Goal: Task Accomplishment & Management: Complete application form

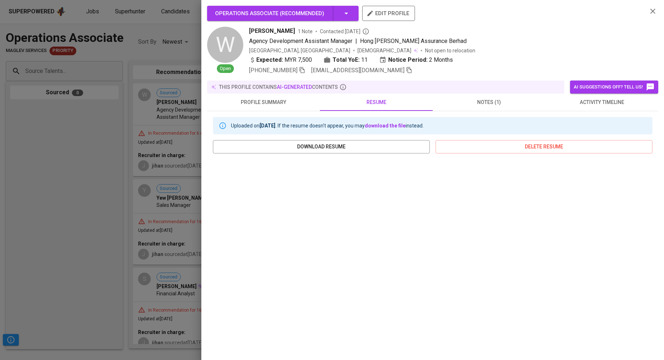
click at [128, 194] on div at bounding box center [332, 180] width 664 height 360
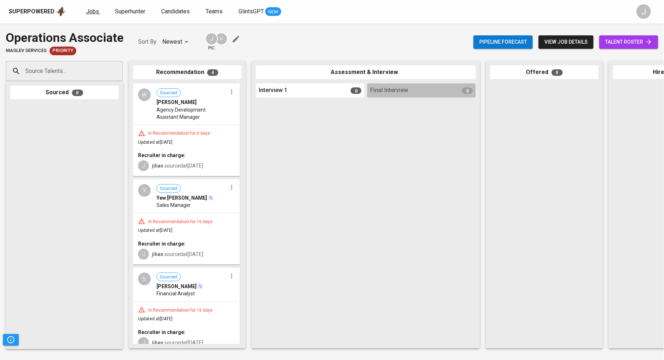
click at [91, 10] on span "Jobs" at bounding box center [92, 11] width 13 height 7
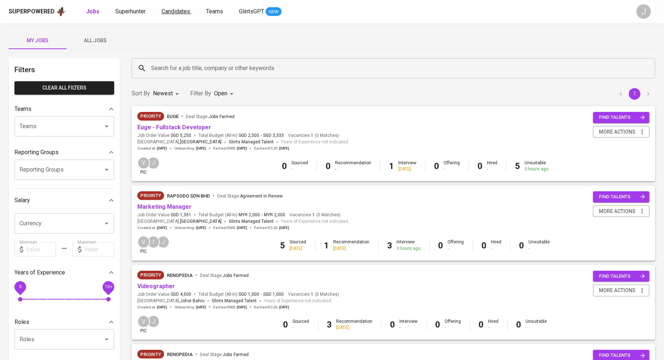
click at [170, 8] on span "Candidates" at bounding box center [176, 11] width 29 height 7
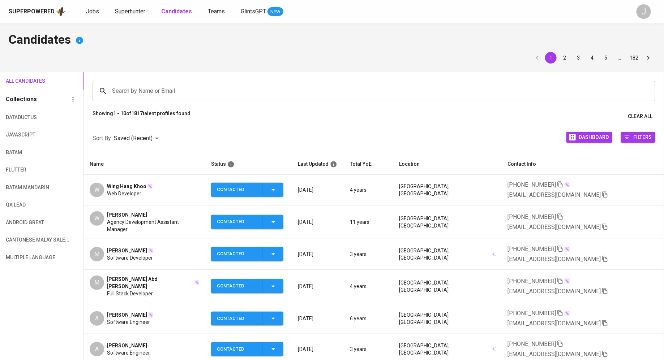
click at [121, 14] on span "Superhunter" at bounding box center [130, 11] width 30 height 7
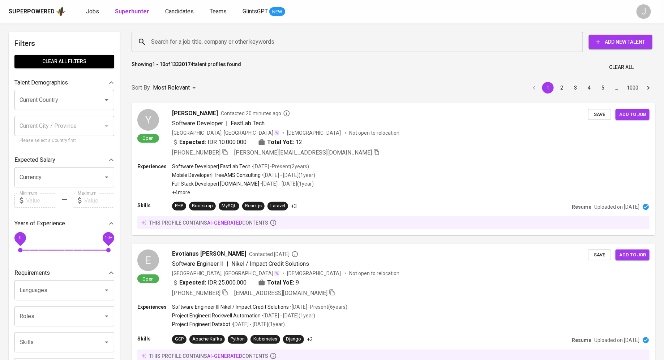
click at [94, 11] on span "Jobs" at bounding box center [92, 11] width 13 height 7
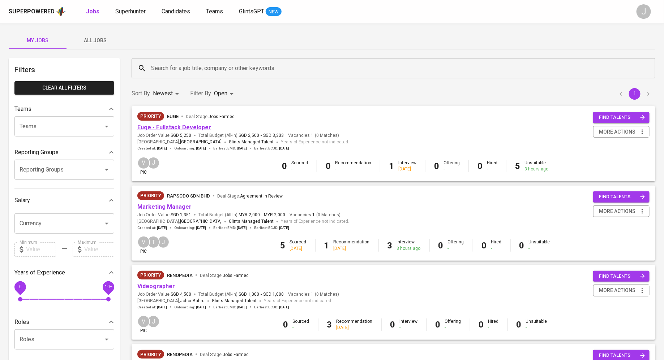
click at [186, 124] on link "Euge - Fullstack Developer" at bounding box center [174, 127] width 74 height 7
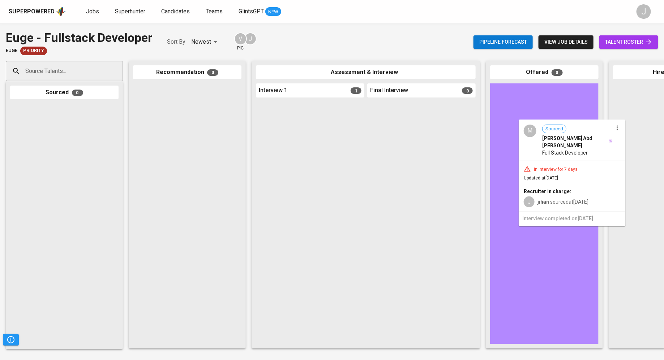
drag, startPoint x: 289, startPoint y: 152, endPoint x: 555, endPoint y: 171, distance: 266.4
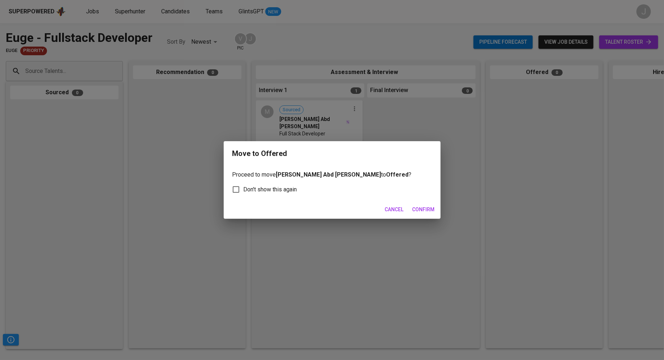
click at [414, 209] on span "Confirm" at bounding box center [423, 209] width 22 height 9
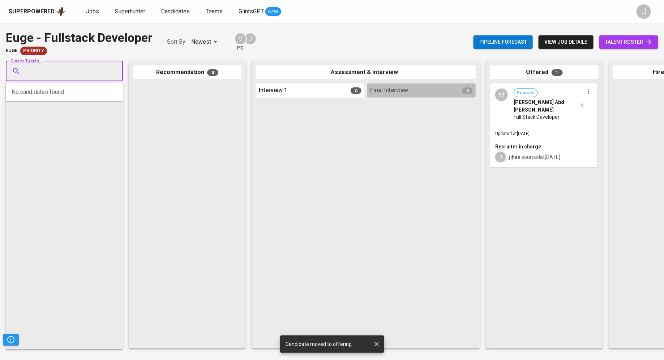
click at [97, 70] on input "Source Talents..." at bounding box center [61, 71] width 76 height 14
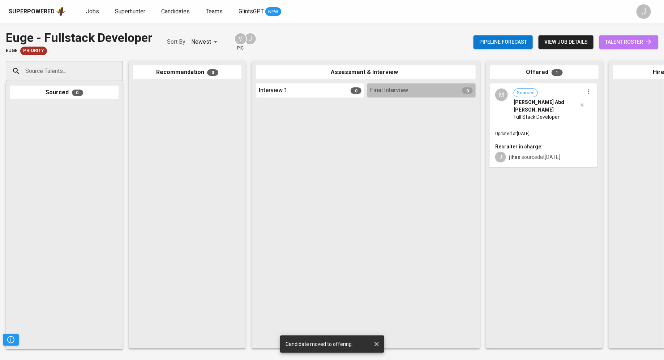
click at [614, 47] on link "talent roster" at bounding box center [628, 41] width 59 height 13
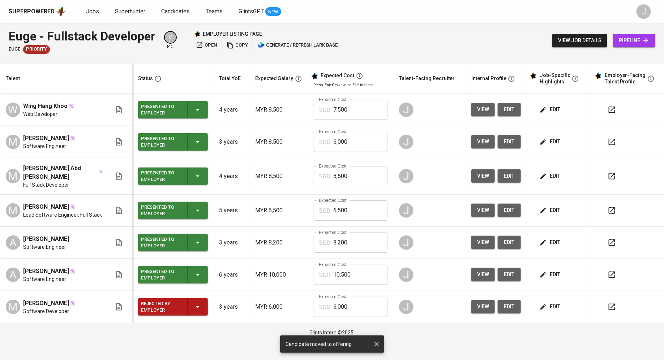
click at [124, 12] on span "Superhunter" at bounding box center [130, 11] width 30 height 7
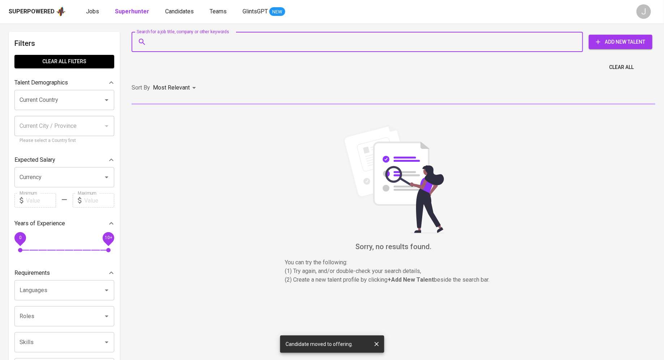
click at [248, 38] on input "Search for a job title, company or other keywords" at bounding box center [359, 42] width 420 height 14
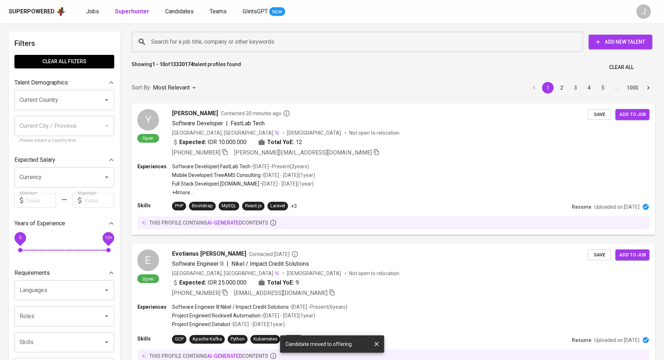
click at [606, 50] on div "Search for a job title, company or other keywords Search for a job title, compa…" at bounding box center [392, 42] width 521 height 20
click at [606, 46] on span "Add New Talent" at bounding box center [621, 42] width 52 height 9
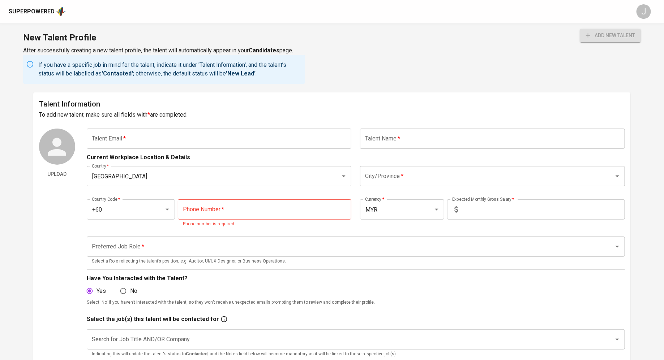
click at [205, 132] on input "text" at bounding box center [219, 139] width 265 height 20
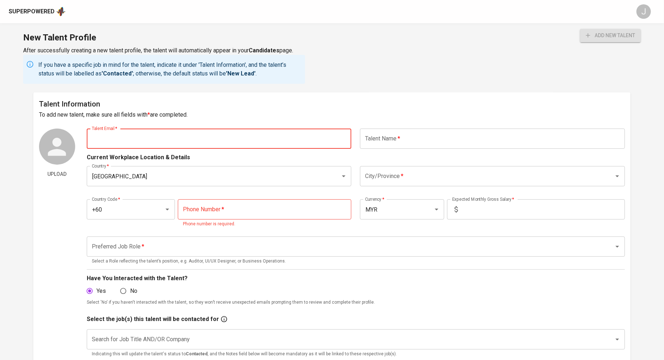
click at [42, 14] on div "Superpowered" at bounding box center [32, 12] width 46 height 8
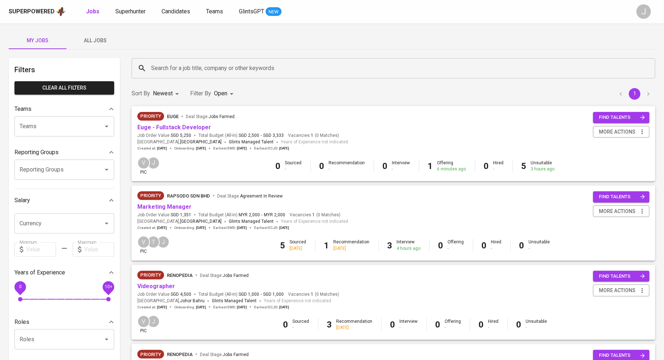
click at [175, 133] on span "SGD 5,250" at bounding box center [181, 136] width 21 height 6
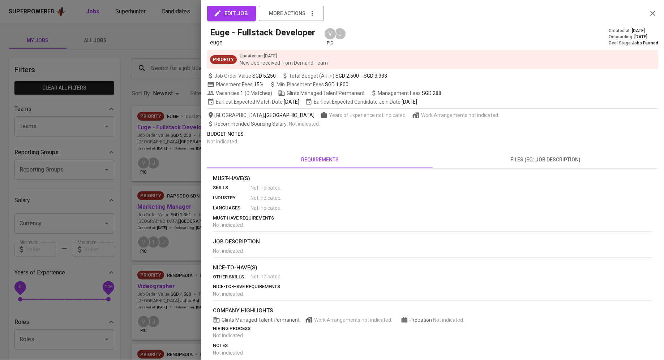
click at [177, 128] on div at bounding box center [332, 180] width 664 height 360
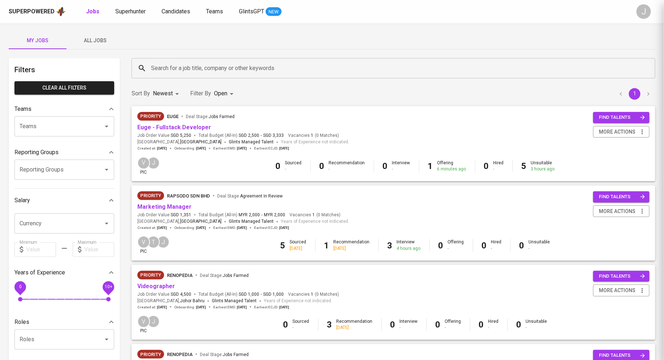
click at [177, 128] on link "Euge - Fullstack Developer" at bounding box center [174, 127] width 74 height 7
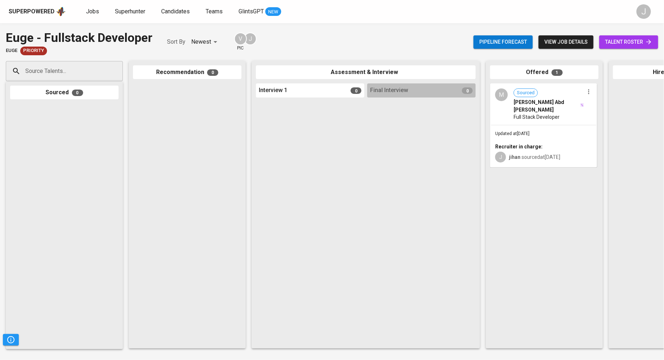
click at [59, 73] on input "Source Talents..." at bounding box center [61, 71] width 76 height 14
paste input "[EMAIL_ADDRESS][DOMAIN_NAME]"
type input "[EMAIL_ADDRESS][DOMAIN_NAME]"
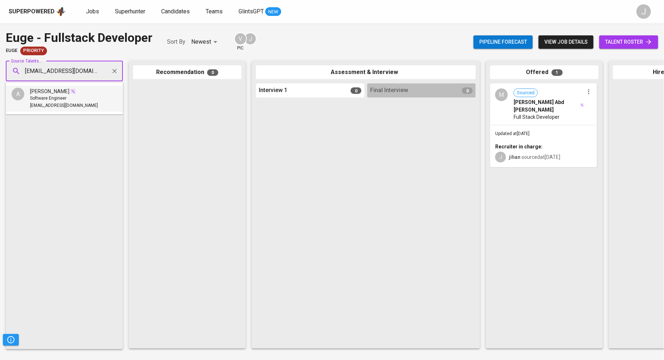
click at [85, 96] on li "A [PERSON_NAME] Software Engineer [EMAIL_ADDRESS][DOMAIN_NAME]" at bounding box center [64, 99] width 117 height 26
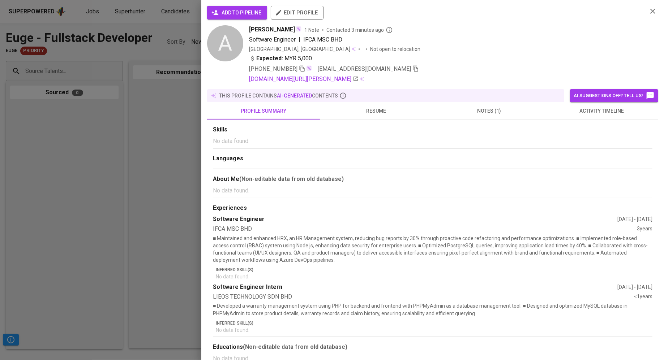
click at [217, 13] on icon "button" at bounding box center [214, 12] width 7 height 7
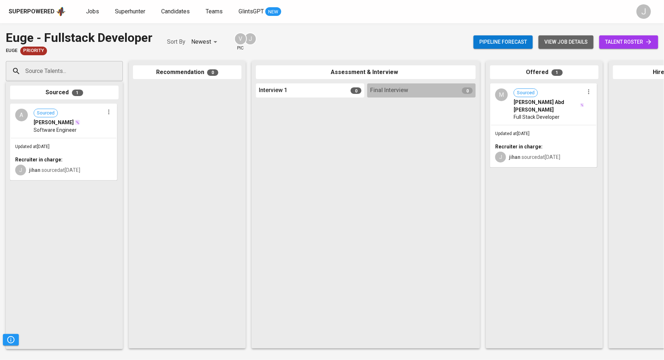
click at [555, 46] on span "view job details" at bounding box center [565, 42] width 43 height 9
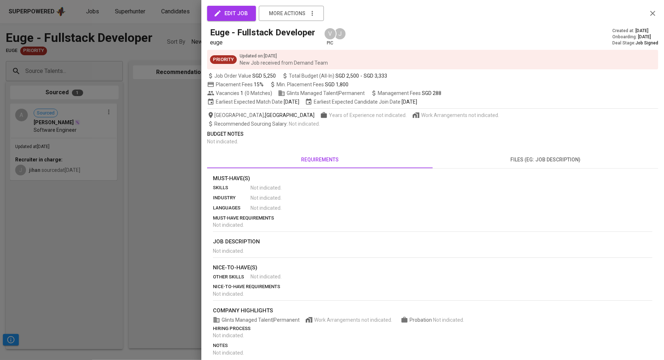
click at [236, 14] on span "edit job" at bounding box center [231, 13] width 33 height 9
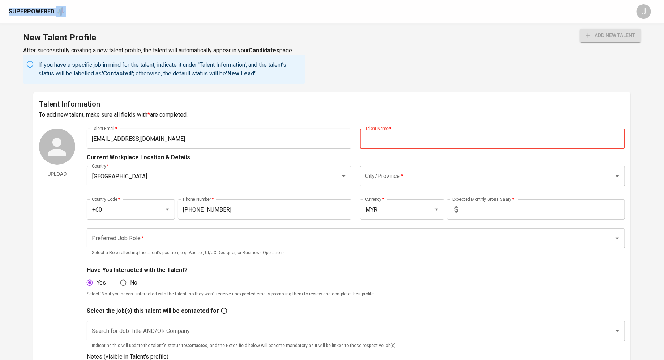
click at [431, 135] on input "text" at bounding box center [492, 139] width 265 height 20
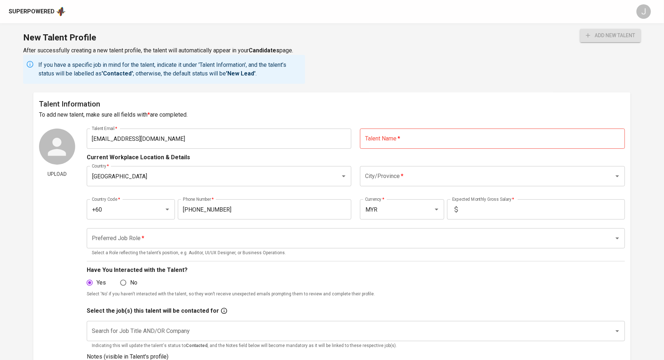
click at [356, 31] on div "New Talent Profile After successfully creating a new talent profile, the talent…" at bounding box center [332, 57] width 664 height 69
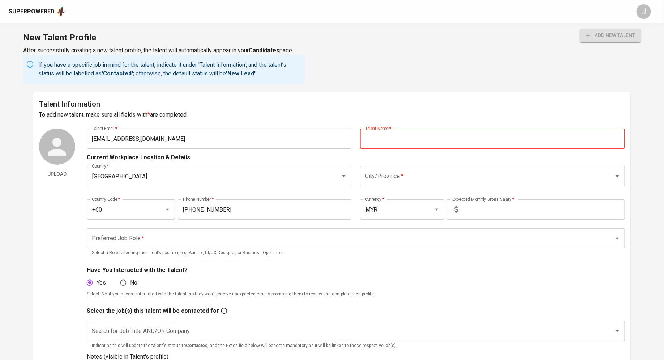
click at [386, 148] on input "text" at bounding box center [492, 139] width 265 height 20
paste input "+60179269142"
click at [427, 137] on input "+60179269142" at bounding box center [492, 139] width 265 height 20
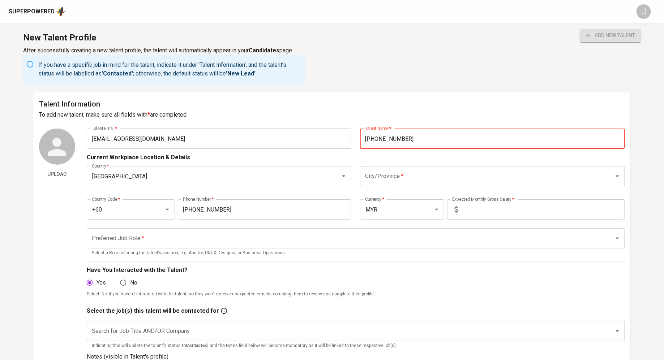
click at [427, 137] on input "+60179269142" at bounding box center [492, 139] width 265 height 20
click at [432, 183] on div "City/Province *" at bounding box center [492, 176] width 265 height 20
type input "[PERSON_NAME]"
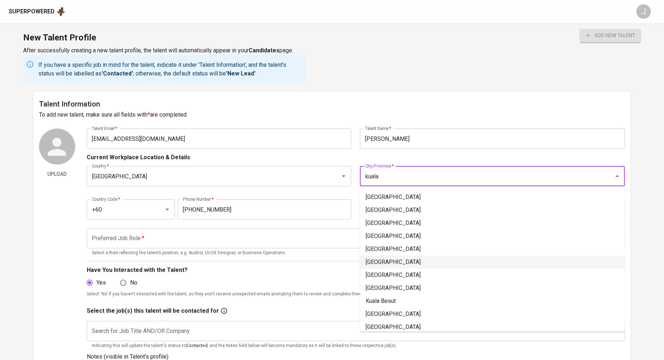
click at [416, 261] on li "[GEOGRAPHIC_DATA]" at bounding box center [492, 262] width 265 height 13
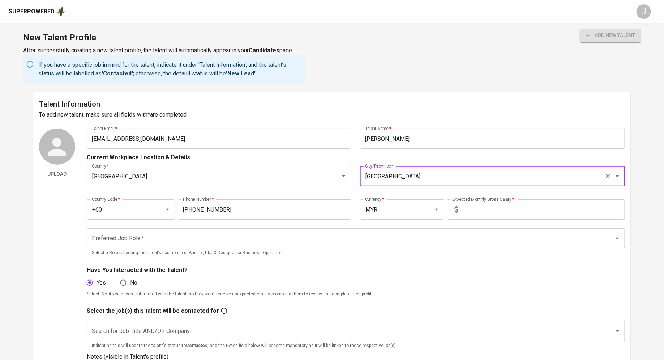
type input "[GEOGRAPHIC_DATA]"
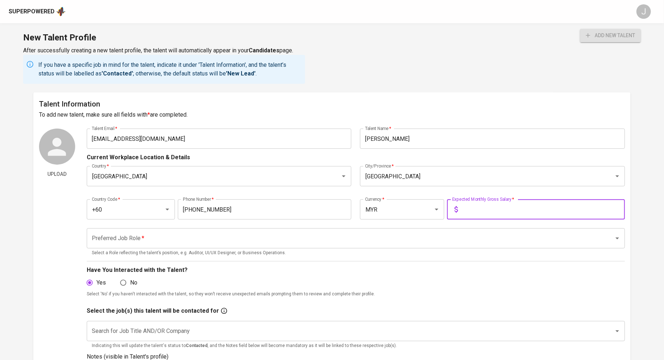
click at [478, 212] on input "text" at bounding box center [543, 210] width 164 height 20
type input "5,000"
click at [253, 241] on input "Preferred Job Role   *" at bounding box center [346, 239] width 512 height 14
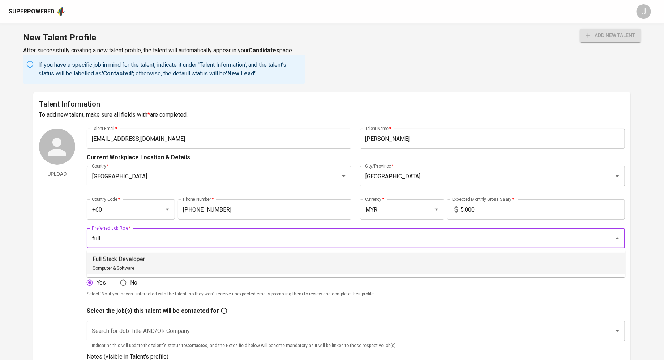
click at [200, 264] on li "Full Stack Developer Computer & Software" at bounding box center [356, 264] width 539 height 22
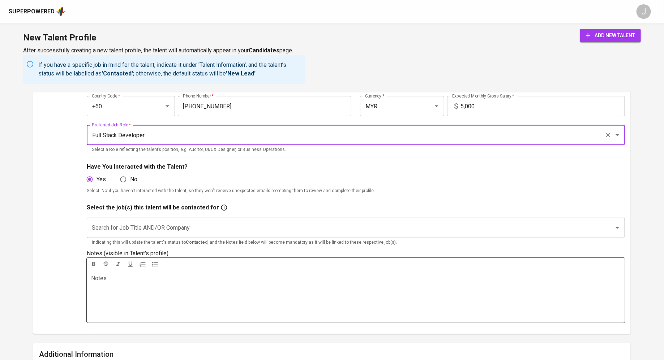
scroll to position [117, 0]
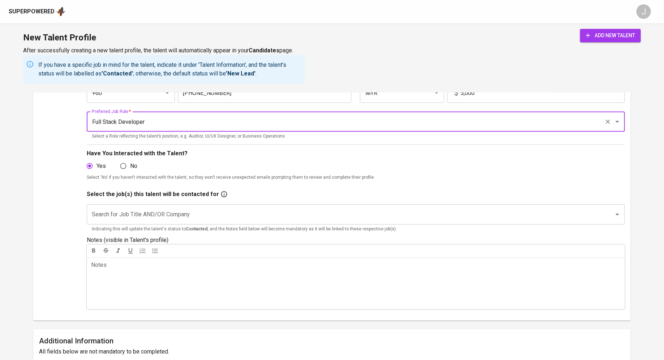
click at [239, 221] on div "Search for Job Title AND/OR Company" at bounding box center [356, 215] width 538 height 20
type input "Full Stack Developer"
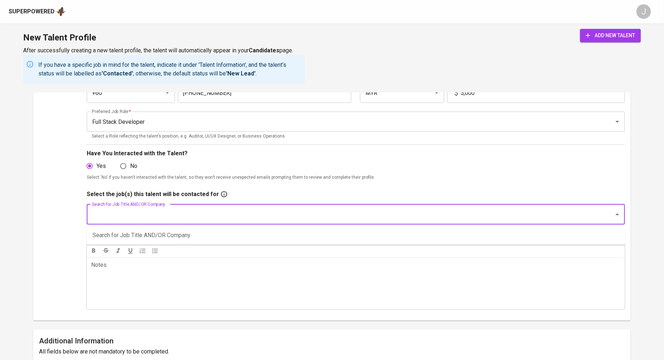
click at [236, 214] on input "Search for Job Title AND/OR Company" at bounding box center [346, 215] width 512 height 14
type input "euge"
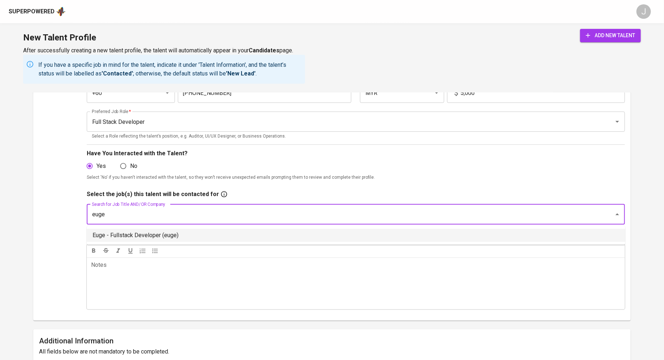
click at [201, 229] on li "Euge - Fullstack Developer (euge)" at bounding box center [356, 235] width 539 height 13
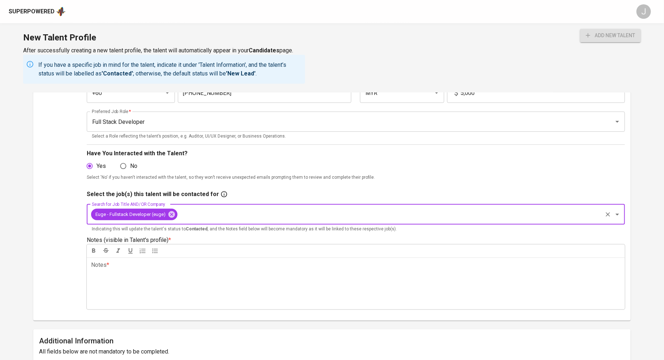
click at [195, 292] on div "Notes * ﻿" at bounding box center [356, 284] width 538 height 52
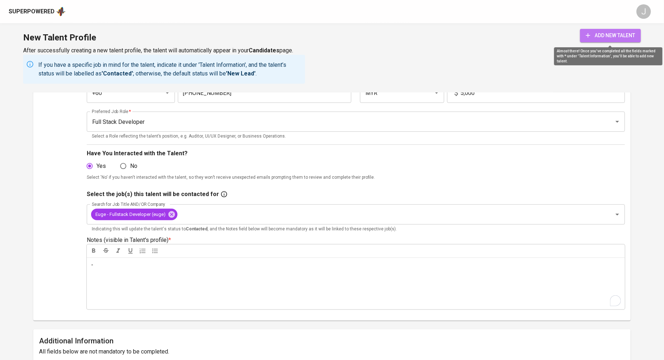
click at [616, 32] on span "add new talent" at bounding box center [610, 35] width 49 height 9
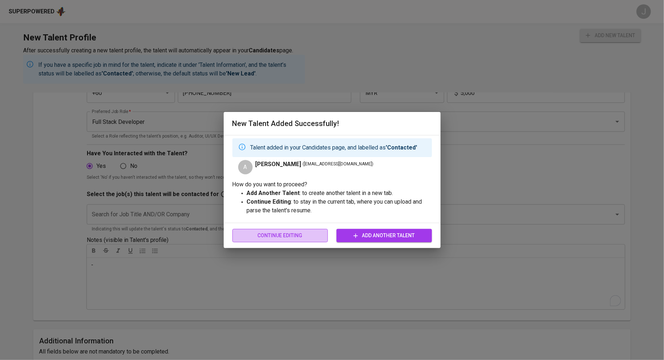
click at [290, 237] on span "Continue Editing" at bounding box center [280, 235] width 84 height 9
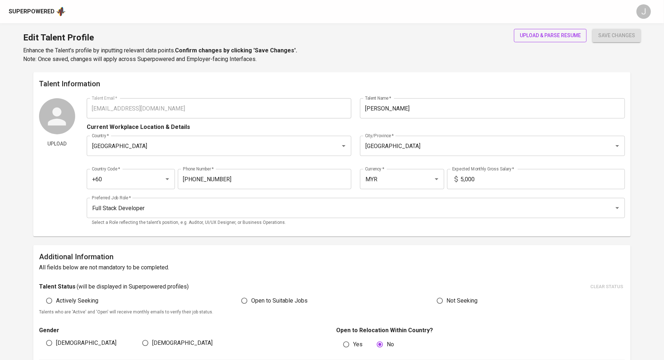
click at [554, 36] on span "upload & parse resume" at bounding box center [550, 35] width 61 height 9
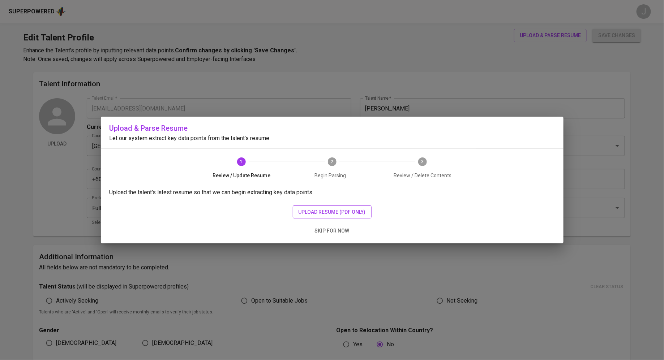
click at [356, 206] on button "upload resume (pdf only)" at bounding box center [332, 212] width 79 height 13
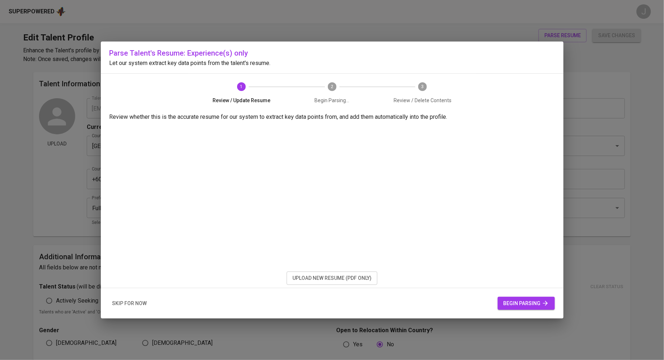
click at [532, 302] on span "begin parsing" at bounding box center [527, 303] width 46 height 9
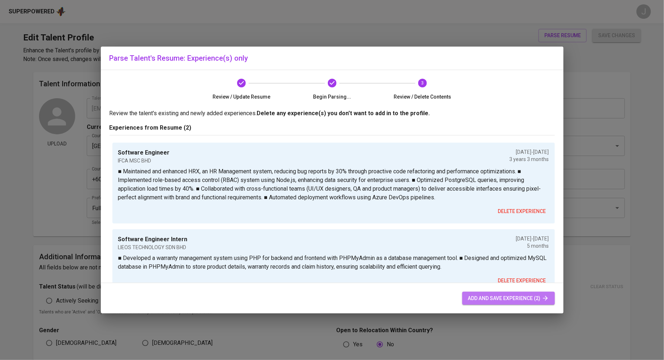
click at [496, 294] on span "add and save experience (2)" at bounding box center [508, 298] width 81 height 9
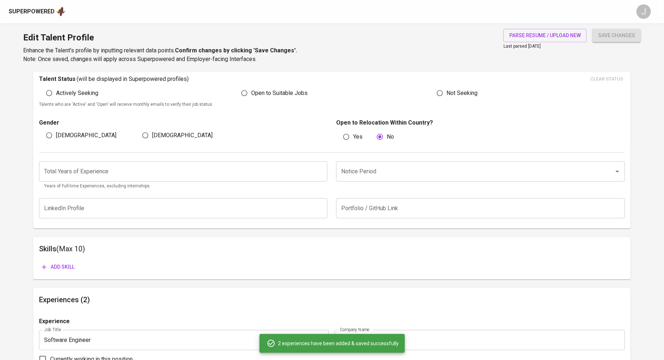
scroll to position [215, 0]
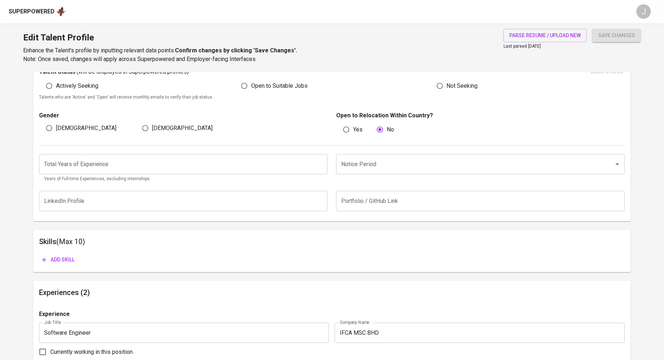
click at [619, 26] on div "Edit Talent Profile Enhance the Talent's profile by inputting relevant data poi…" at bounding box center [332, 47] width 664 height 49
click at [619, 34] on span "save changes" at bounding box center [616, 35] width 37 height 9
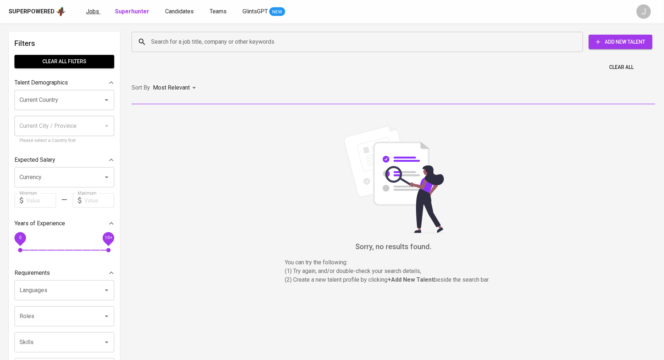
click at [95, 14] on span "Jobs" at bounding box center [92, 11] width 13 height 7
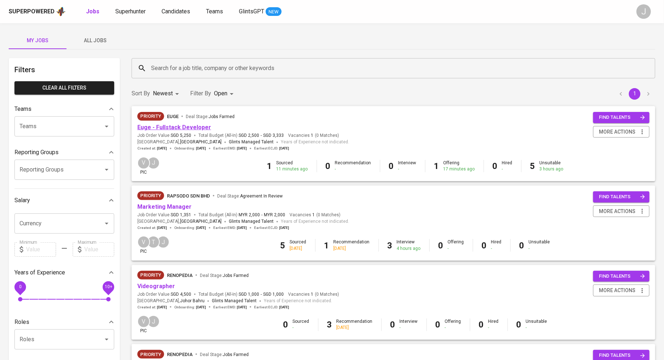
click at [191, 127] on link "Euge - Fullstack Developer" at bounding box center [174, 127] width 74 height 7
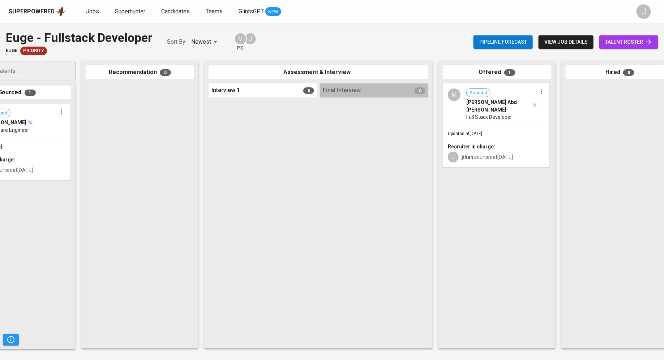
scroll to position [0, 50]
click at [489, 125] on div "M Sourced Muhammad Faheem Abd Wahid Full Stack Developer" at bounding box center [494, 104] width 106 height 40
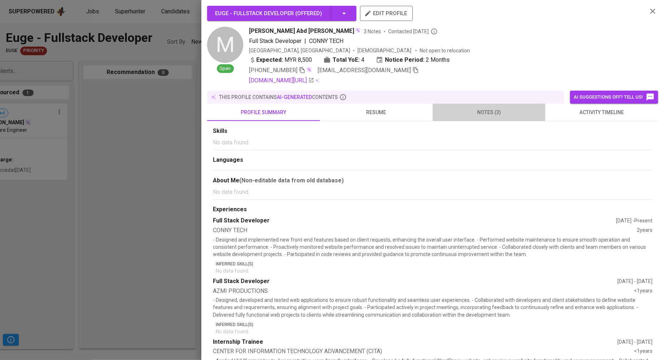
click at [489, 116] on span "notes (3)" at bounding box center [489, 112] width 104 height 9
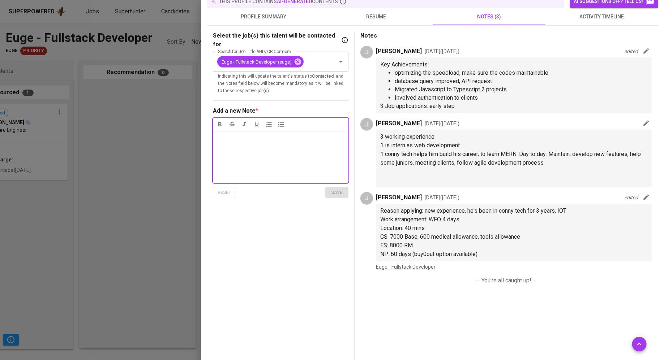
scroll to position [0, 0]
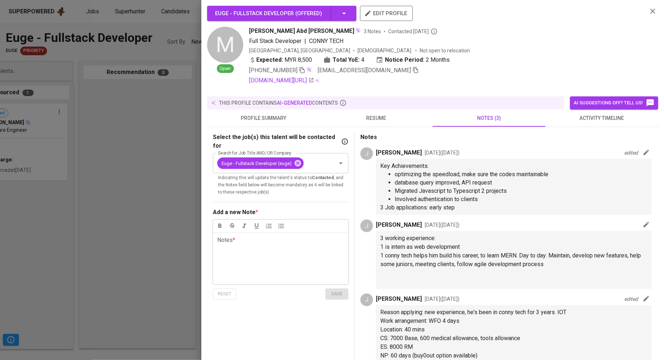
click at [65, 151] on div at bounding box center [332, 180] width 664 height 360
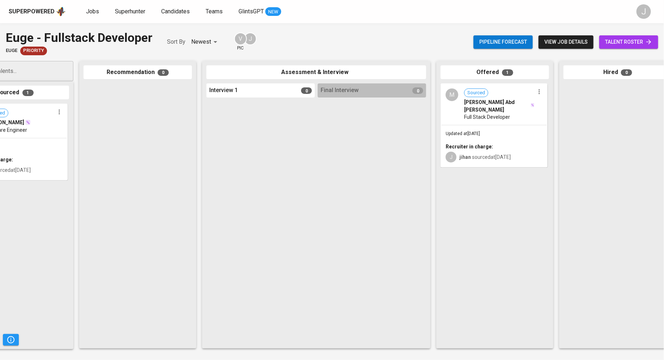
click at [626, 45] on span "talent roster" at bounding box center [628, 42] width 47 height 9
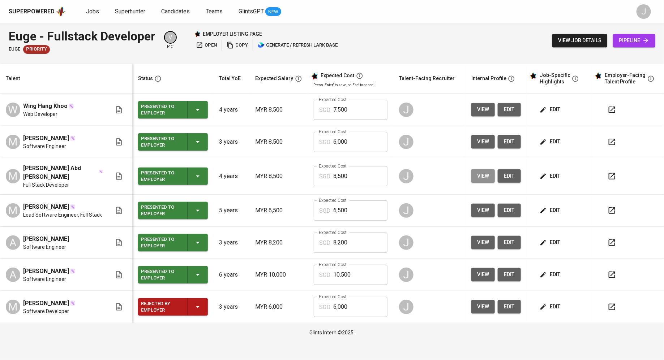
click at [481, 174] on span "view" at bounding box center [483, 176] width 12 height 9
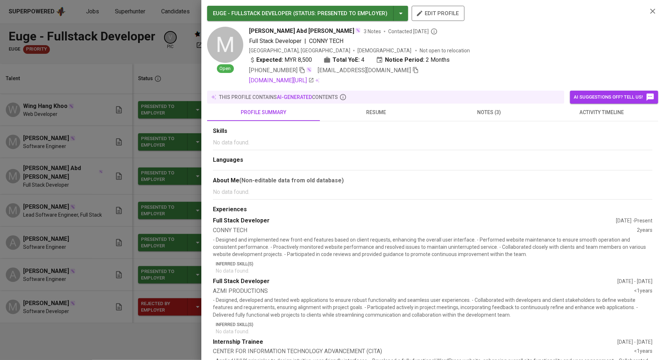
click at [87, 231] on div at bounding box center [332, 180] width 664 height 360
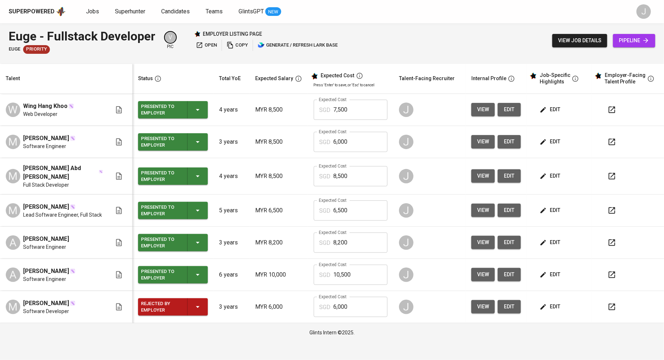
click at [615, 178] on icon "button" at bounding box center [612, 176] width 9 height 9
click at [612, 175] on icon "button" at bounding box center [612, 176] width 9 height 9
